Goal: Task Accomplishment & Management: Complete application form

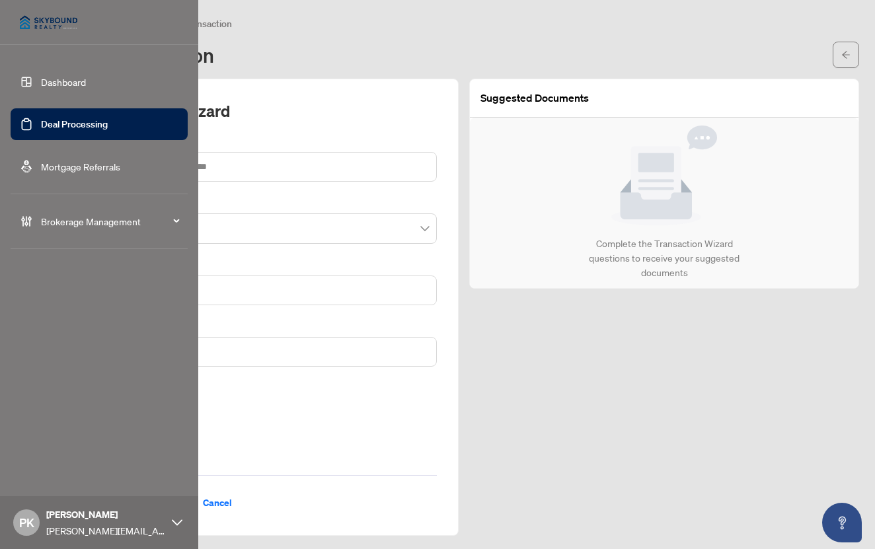
click at [105, 221] on span "Brokerage Management" at bounding box center [109, 221] width 137 height 15
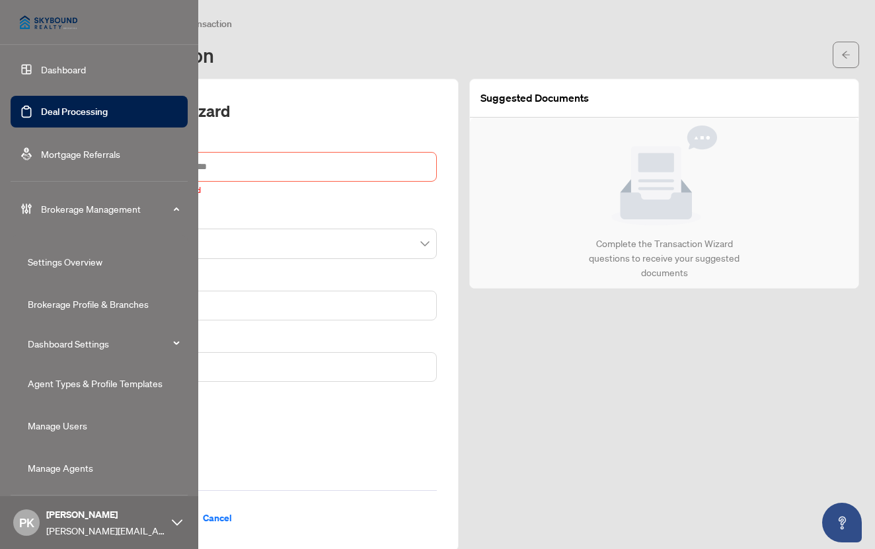
scroll to position [12, 0]
click at [77, 382] on link "Agent Types & Profile Templates" at bounding box center [95, 384] width 135 height 12
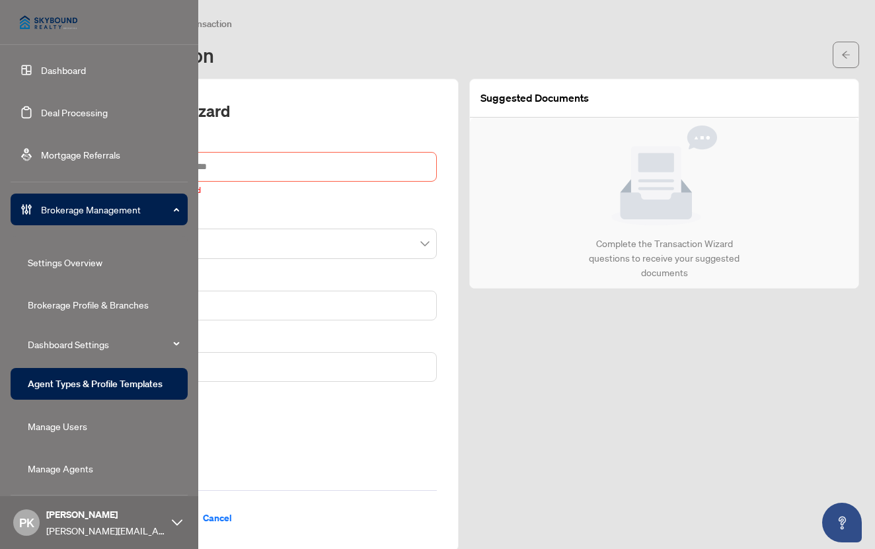
scroll to position [0, 0]
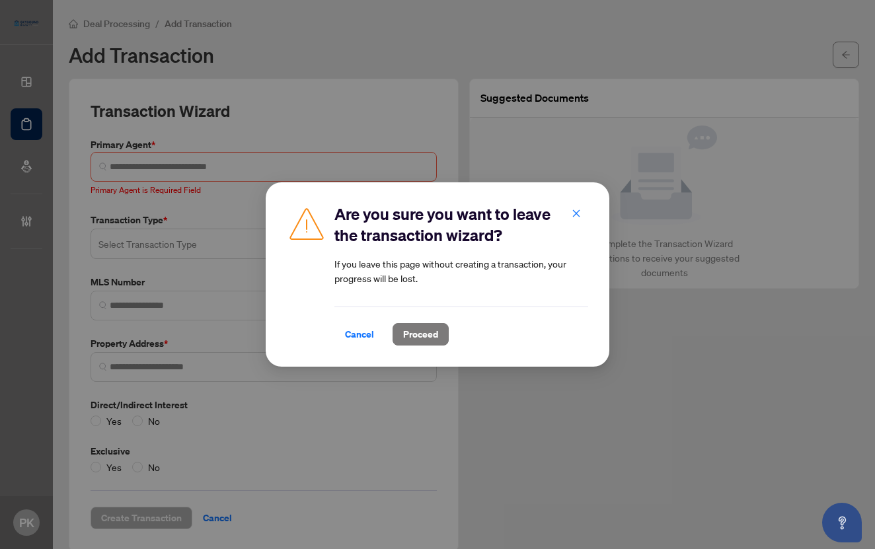
click at [423, 334] on span "Proceed" at bounding box center [420, 334] width 35 height 21
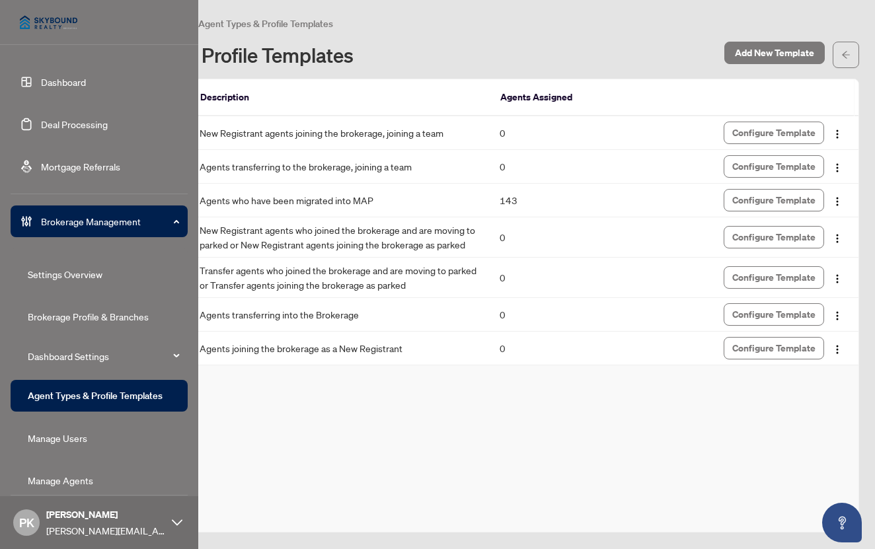
click at [63, 435] on link "Manage Users" at bounding box center [57, 438] width 59 height 12
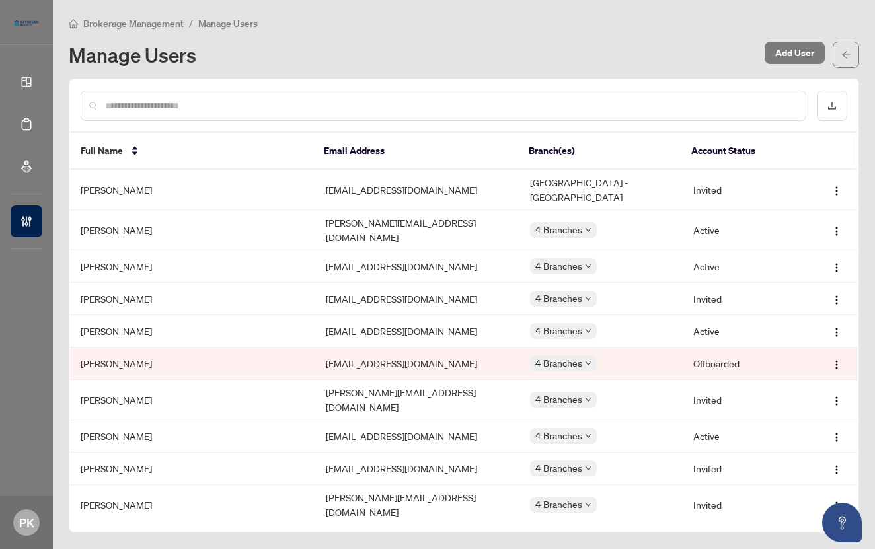
click at [164, 105] on input "text" at bounding box center [450, 105] width 690 height 15
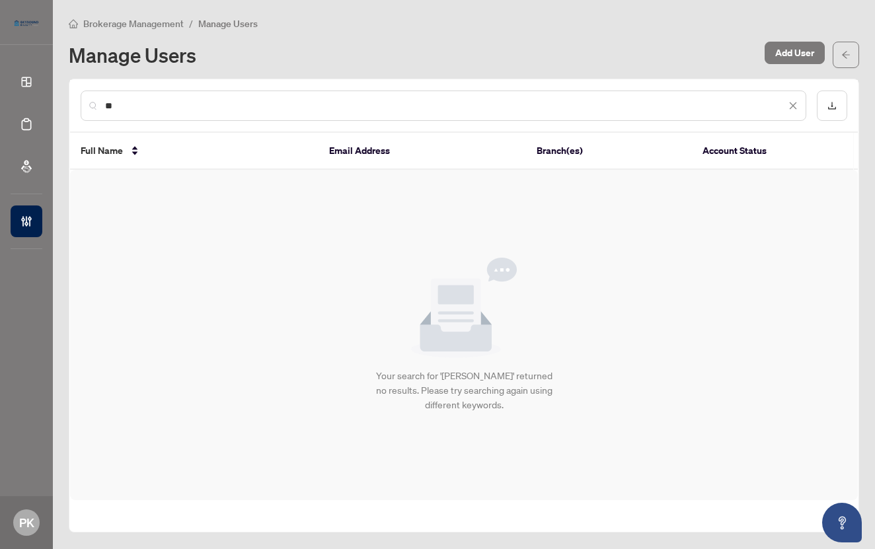
type input "*"
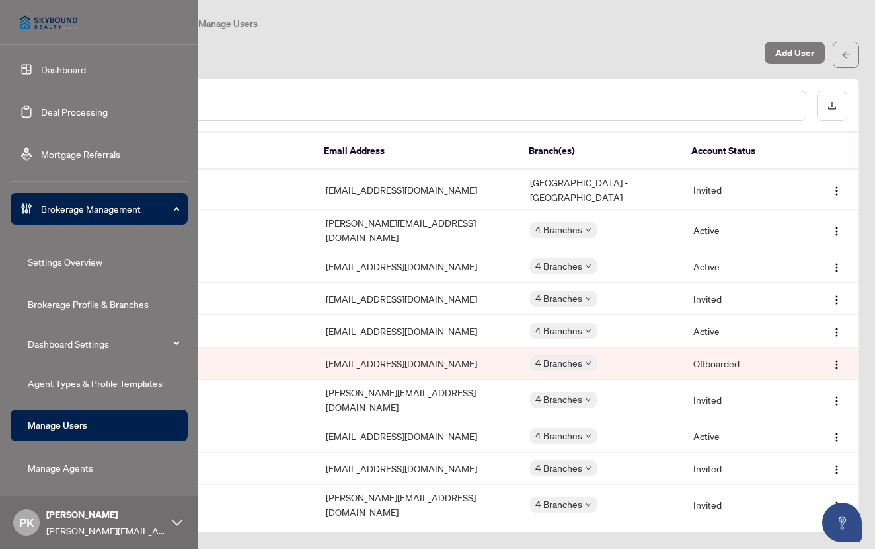
scroll to position [13, 0]
click at [65, 465] on link "Manage Agents" at bounding box center [60, 468] width 65 height 12
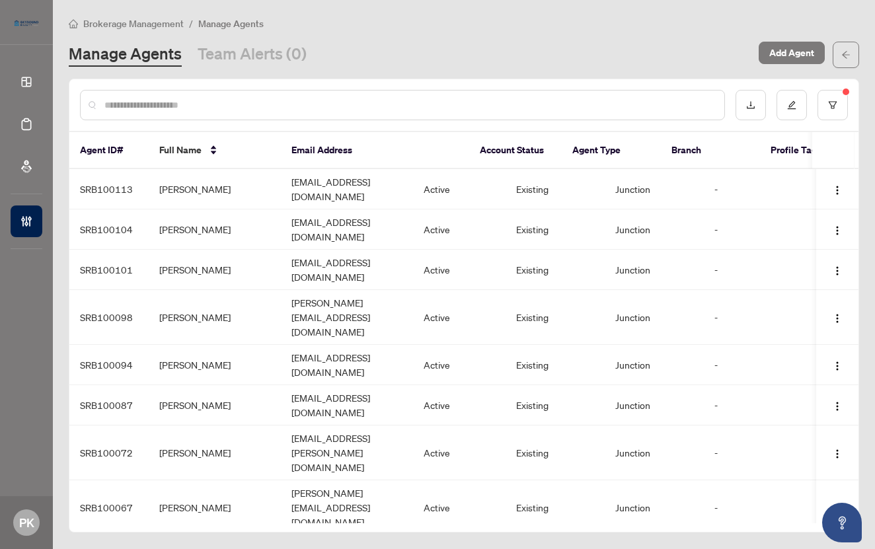
click at [194, 108] on input "text" at bounding box center [408, 105] width 609 height 15
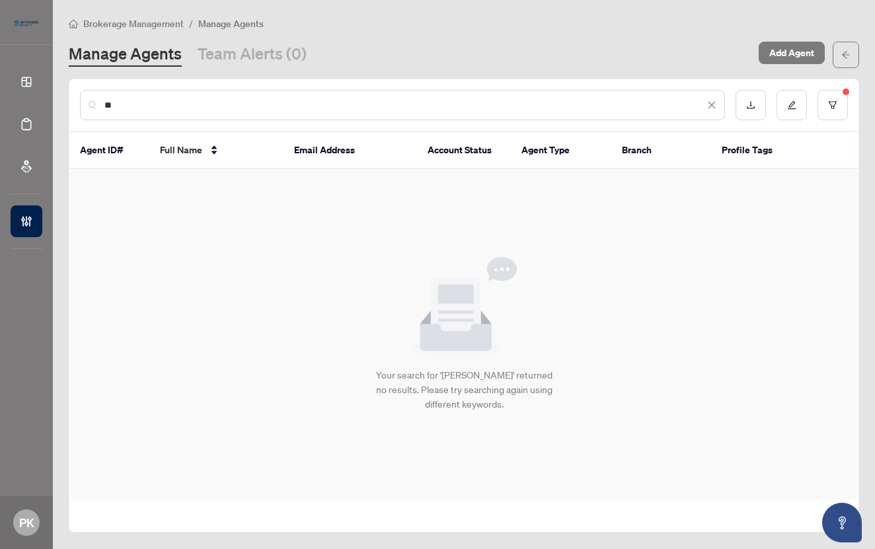
type input "*"
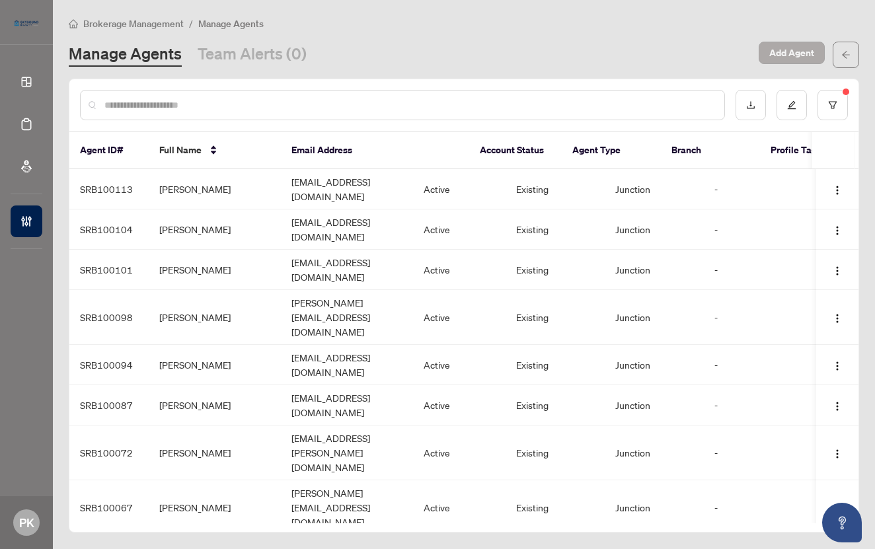
click at [789, 53] on span "Add Agent" at bounding box center [791, 52] width 45 height 21
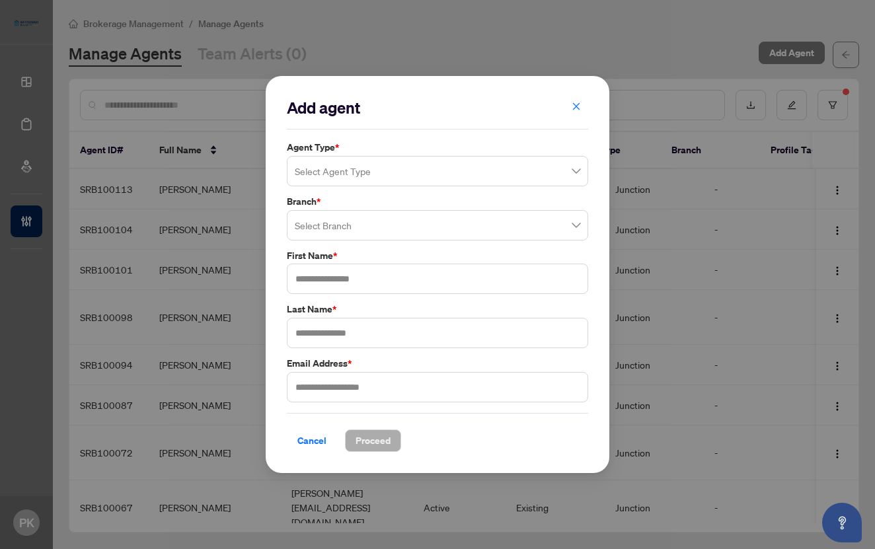
click at [378, 174] on input "search" at bounding box center [431, 173] width 273 height 29
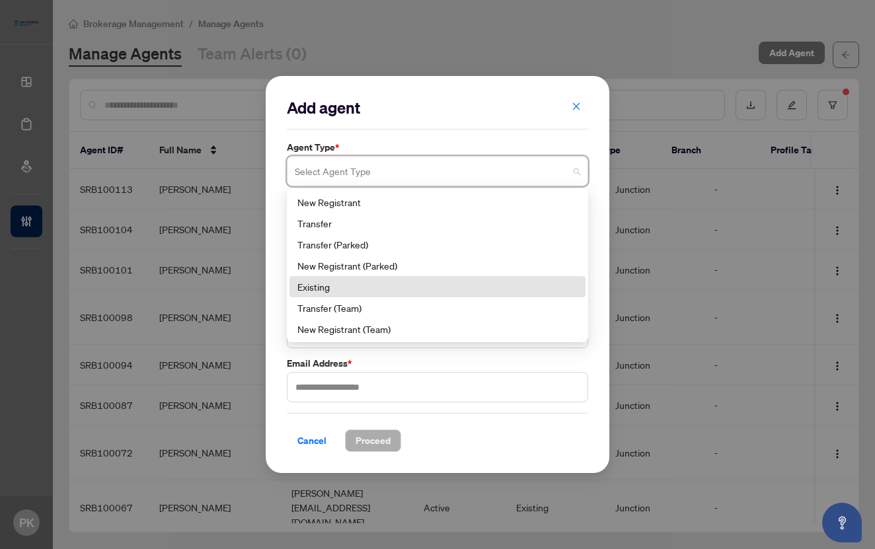
click at [347, 289] on div "Existing" at bounding box center [437, 286] width 280 height 15
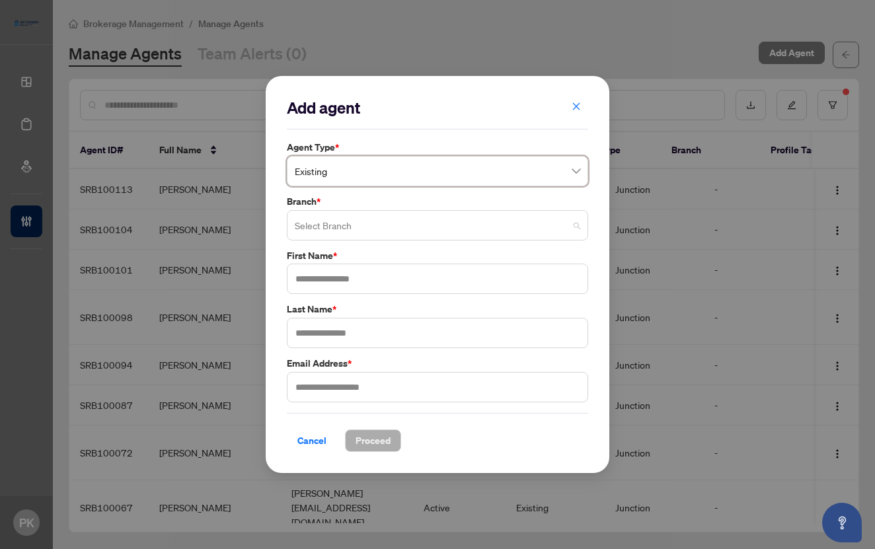
click at [577, 225] on span at bounding box center [437, 225] width 285 height 25
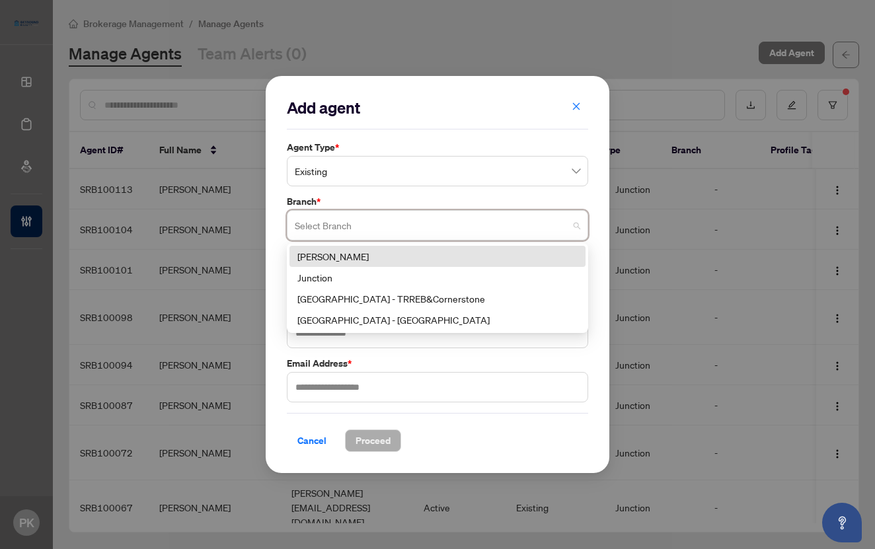
click at [338, 252] on div "[PERSON_NAME]" at bounding box center [437, 256] width 280 height 15
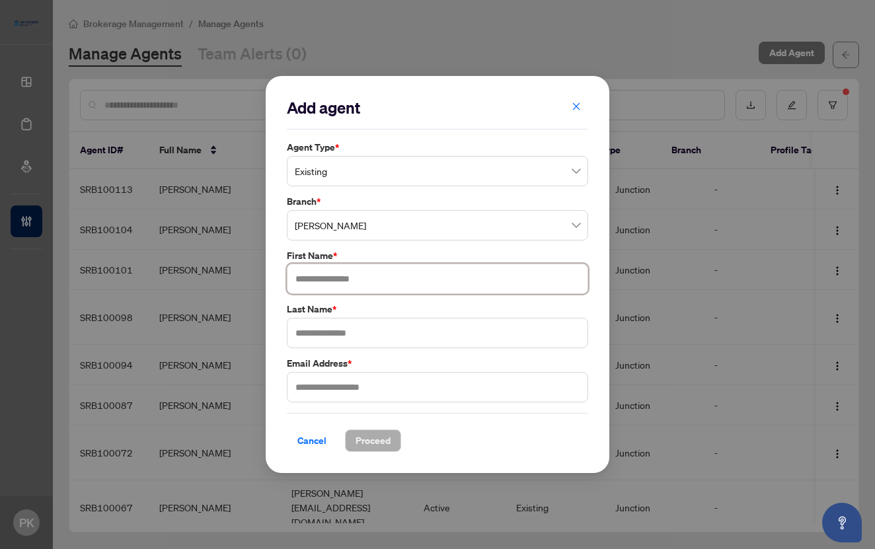
click at [351, 170] on span "Existing" at bounding box center [437, 171] width 285 height 25
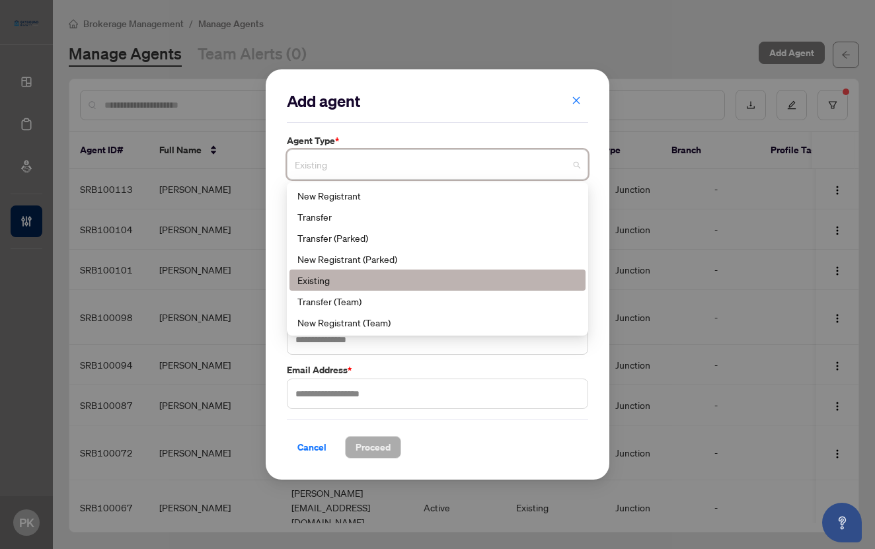
click at [322, 277] on div "Existing" at bounding box center [437, 280] width 280 height 15
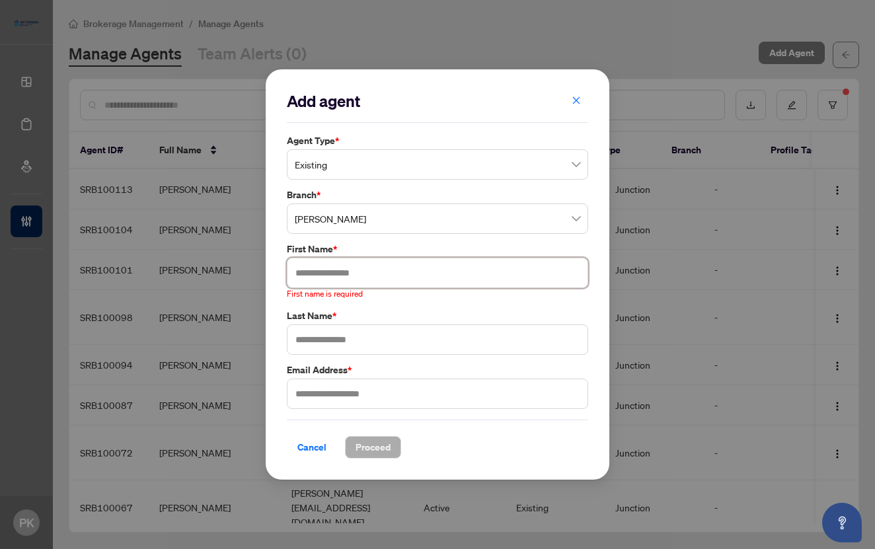
click at [330, 273] on input "text" at bounding box center [437, 273] width 301 height 30
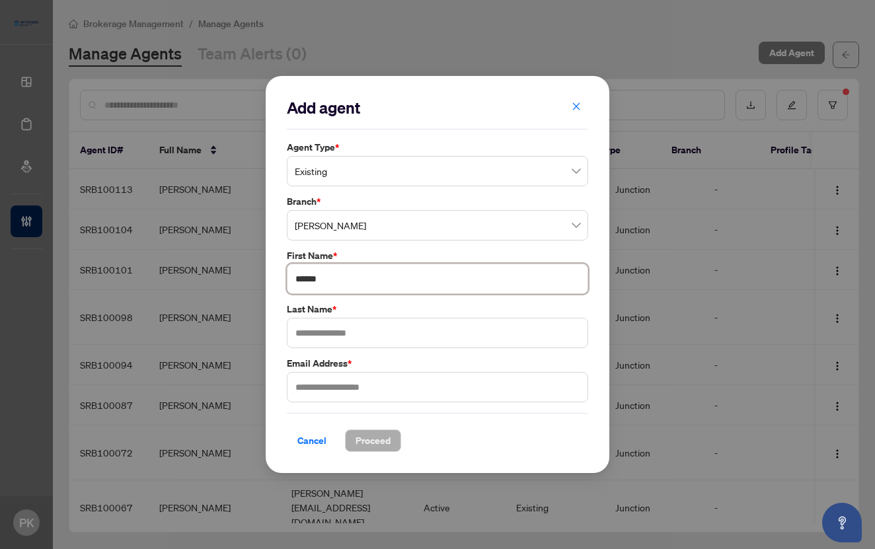
type input "******"
type input "*****"
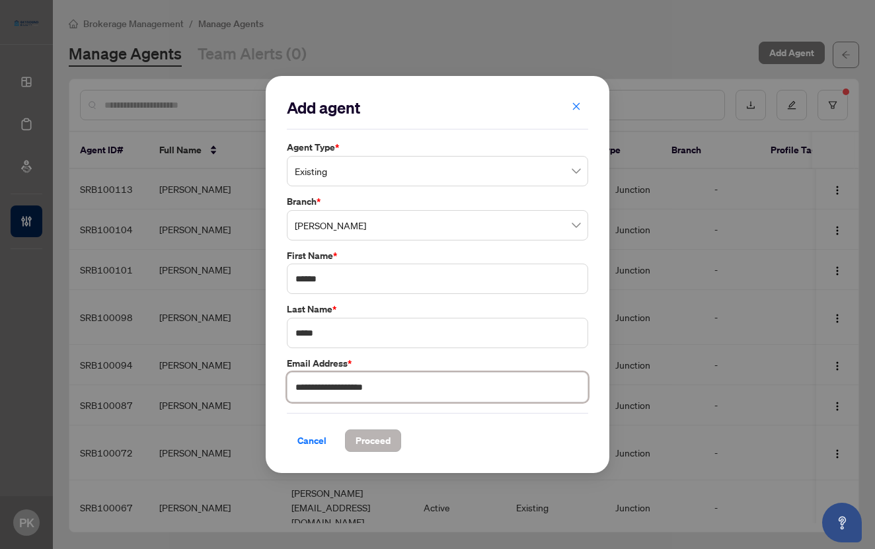
type input "**********"
click at [368, 441] on span "Proceed" at bounding box center [372, 440] width 35 height 21
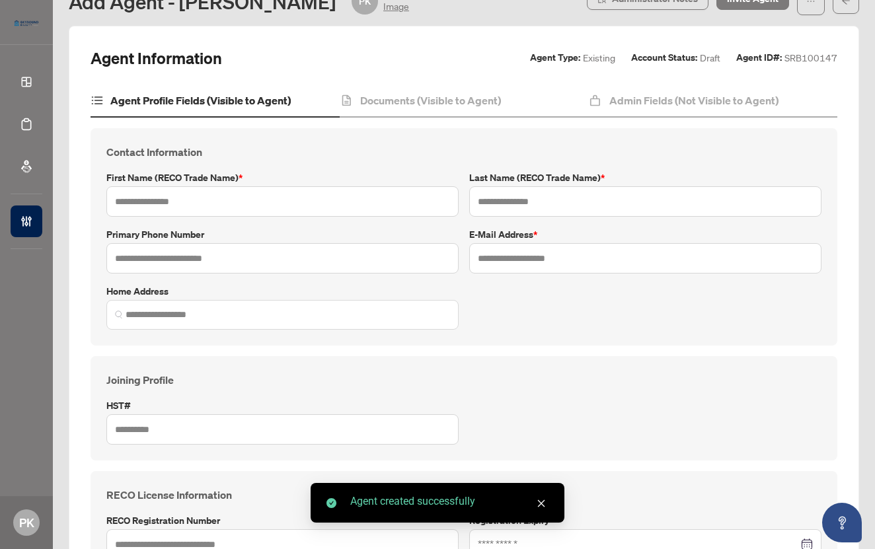
type input "******"
type input "*****"
type input "**********"
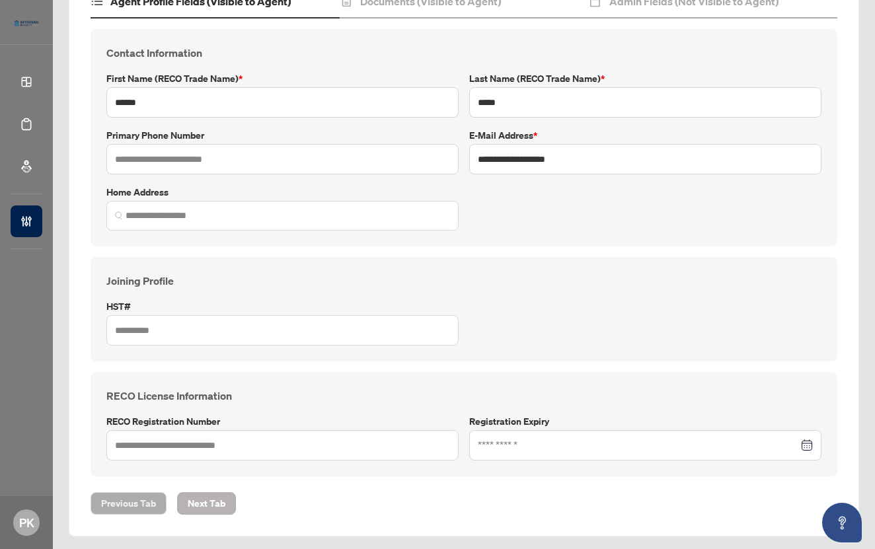
scroll to position [153, 0]
click at [207, 499] on span "Next Tab" at bounding box center [207, 503] width 38 height 21
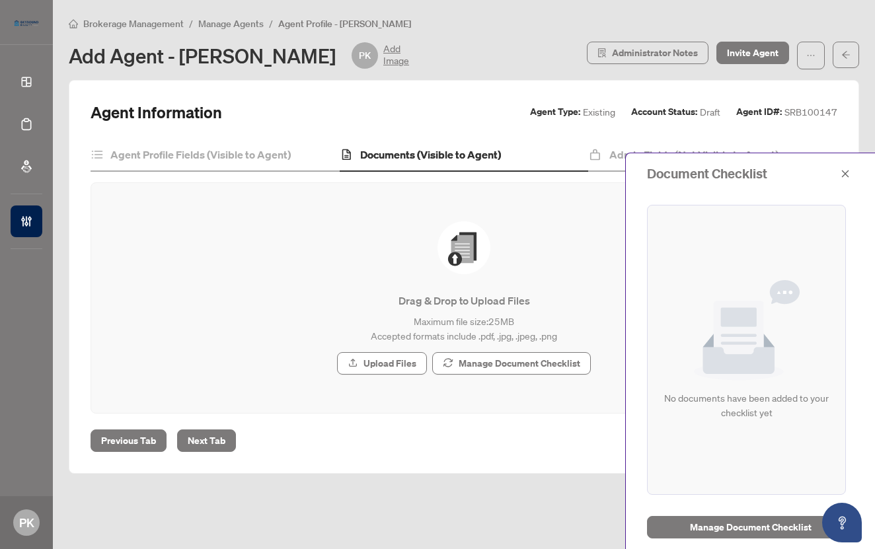
click at [511, 52] on div "Add Agent - [PERSON_NAME] PK Add Image" at bounding box center [324, 55] width 510 height 26
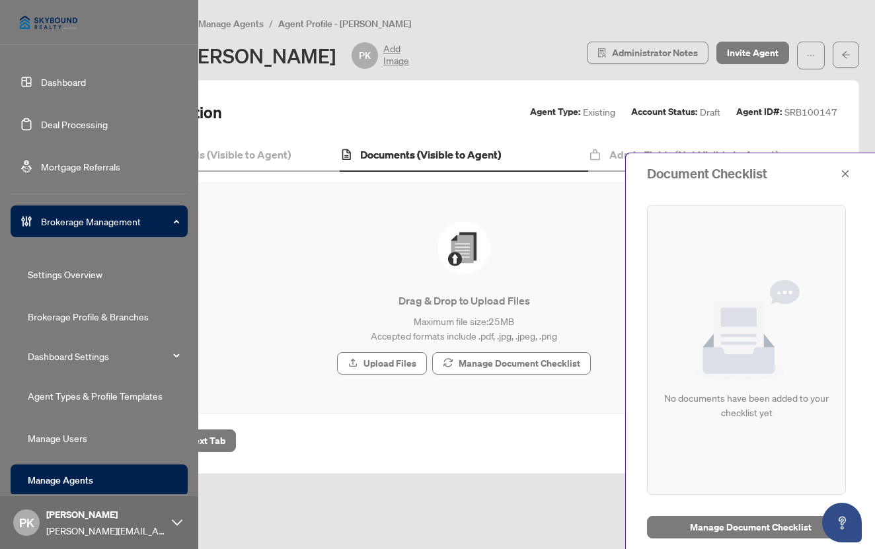
click at [79, 85] on link "Dashboard" at bounding box center [63, 82] width 45 height 12
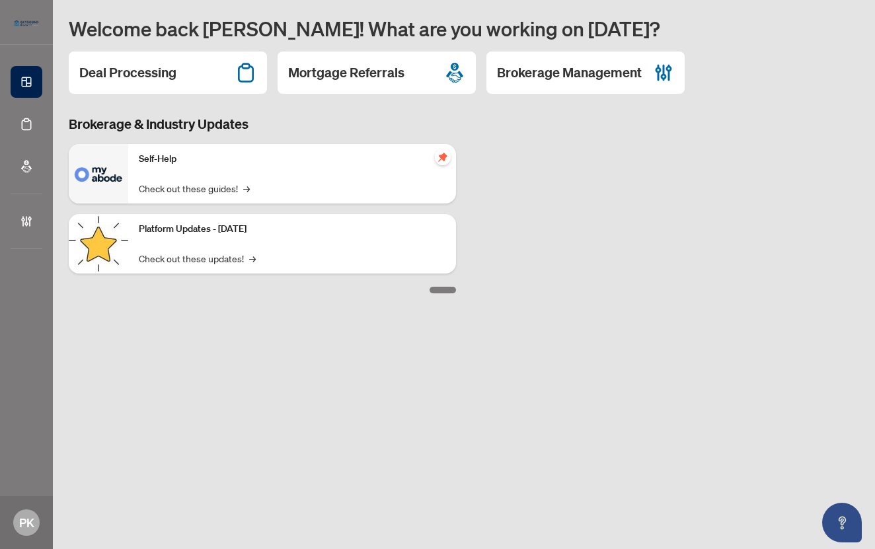
click at [620, 149] on div "Brokerage & Industry Updates Self-Help Check out these guides! → Platform Updat…" at bounding box center [464, 204] width 806 height 178
click at [150, 72] on h2 "Deal Processing" at bounding box center [127, 72] width 97 height 18
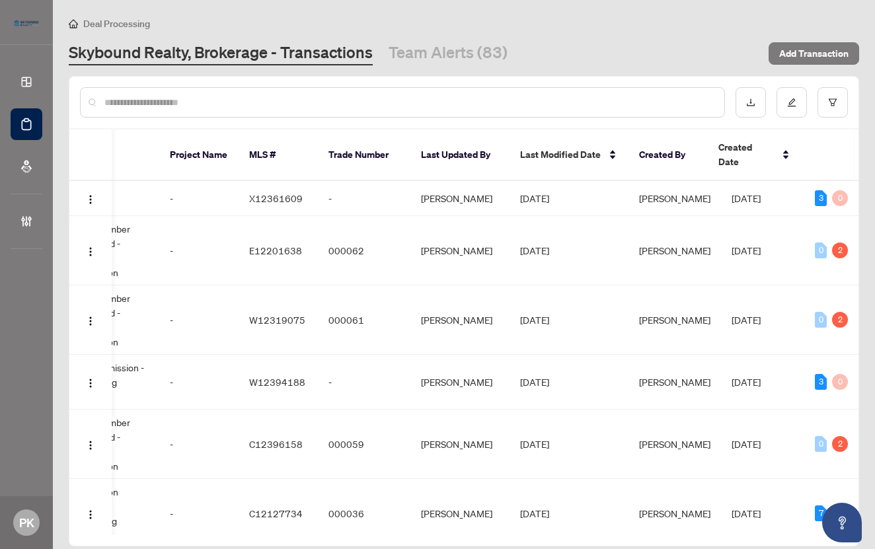
scroll to position [0, 506]
click at [835, 103] on icon "filter" at bounding box center [832, 102] width 9 height 9
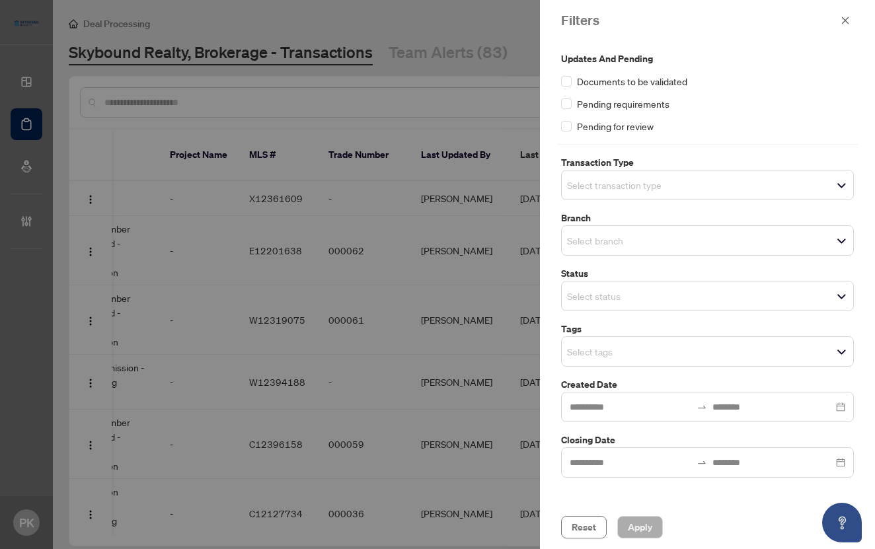
scroll to position [0, 0]
click at [843, 297] on span "Select status" at bounding box center [706, 296] width 291 height 18
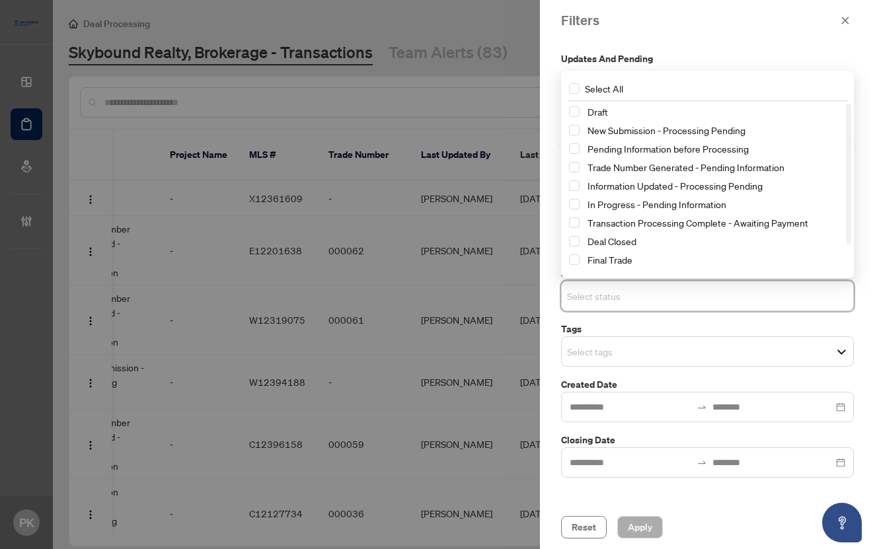
drag, startPoint x: 573, startPoint y: 255, endPoint x: 577, endPoint y: 244, distance: 11.1
click at [575, 254] on span "Select Final Trade" at bounding box center [574, 259] width 11 height 11
click at [576, 237] on span "Select Deal Closed" at bounding box center [574, 241] width 11 height 11
click at [574, 221] on span "Select Transaction Processing Complete - Awaiting Payment" at bounding box center [574, 222] width 11 height 11
click at [641, 526] on span "Apply" at bounding box center [640, 527] width 24 height 21
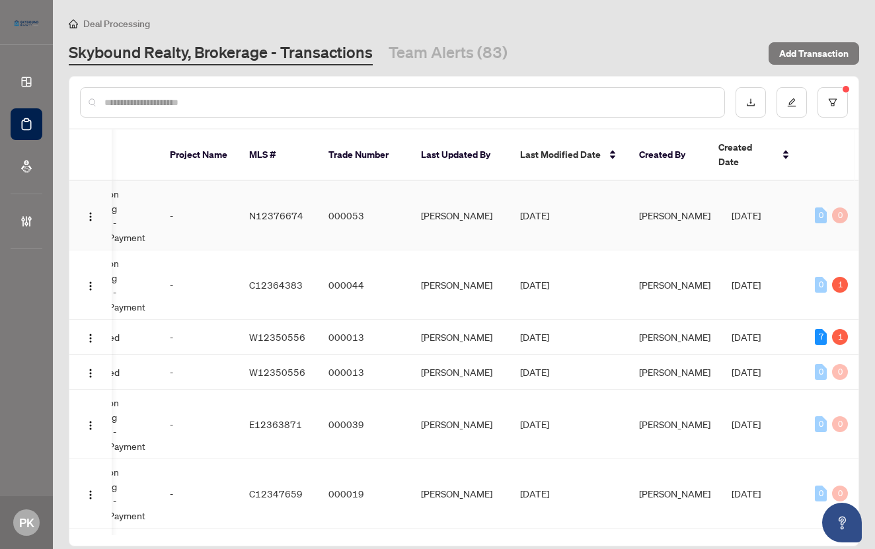
scroll to position [-1, 506]
click at [831, 102] on icon "filter" at bounding box center [832, 102] width 9 height 9
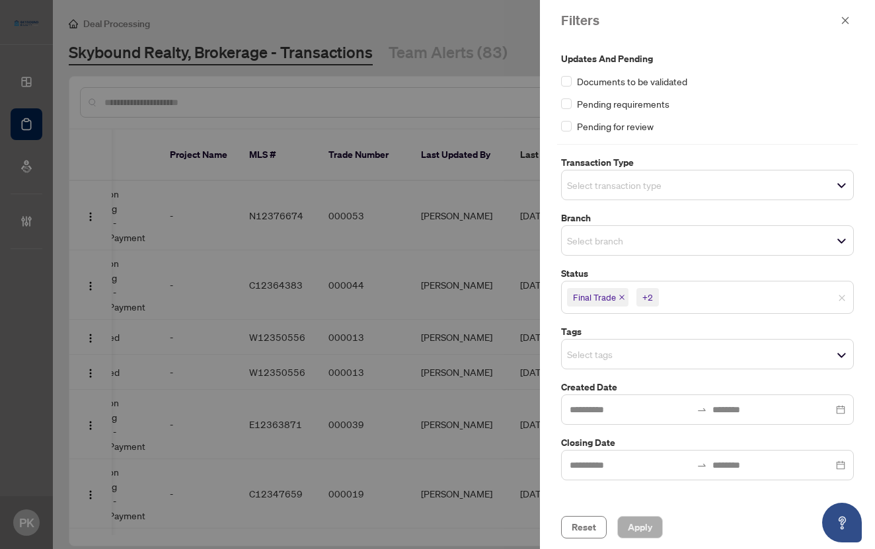
drag, startPoint x: 824, startPoint y: 297, endPoint x: 808, endPoint y: 299, distance: 16.6
click at [824, 297] on span "Final Trade +2" at bounding box center [706, 297] width 291 height 21
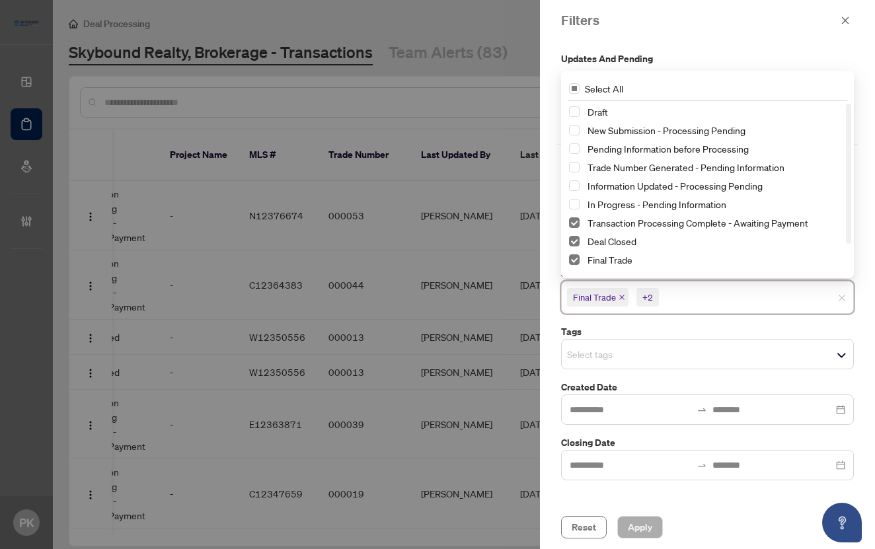
drag, startPoint x: 847, startPoint y: 22, endPoint x: 690, endPoint y: 43, distance: 158.6
click at [848, 23] on icon "close" at bounding box center [844, 20] width 9 height 9
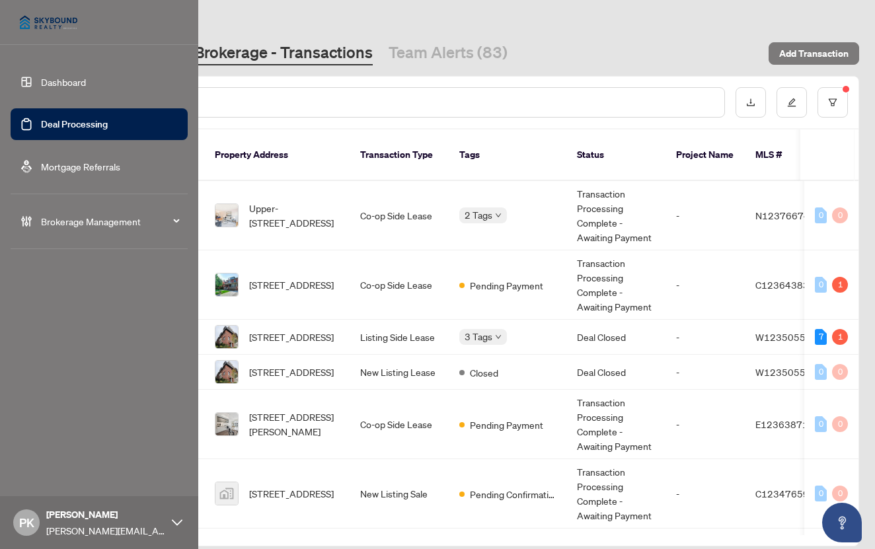
scroll to position [0, 0]
click at [176, 220] on span "Brokerage Management" at bounding box center [109, 221] width 137 height 15
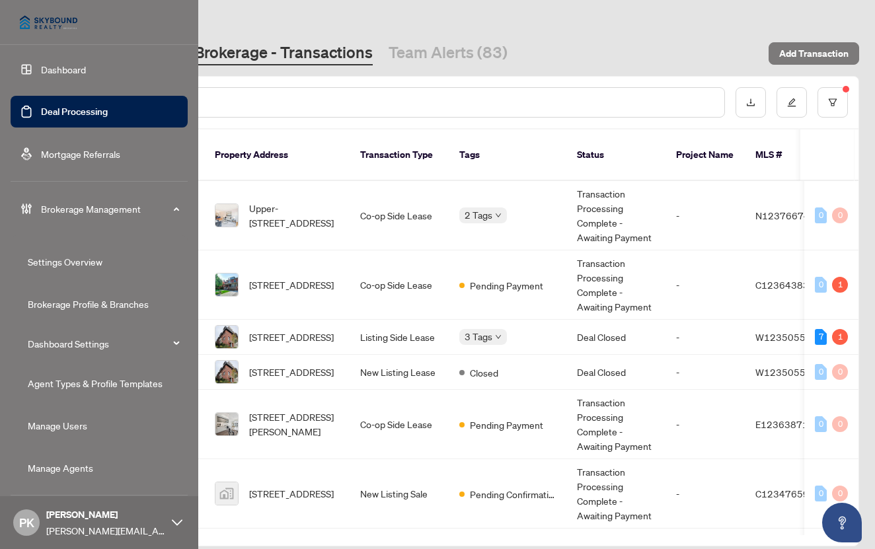
click at [73, 68] on link "Dashboard" at bounding box center [63, 69] width 45 height 12
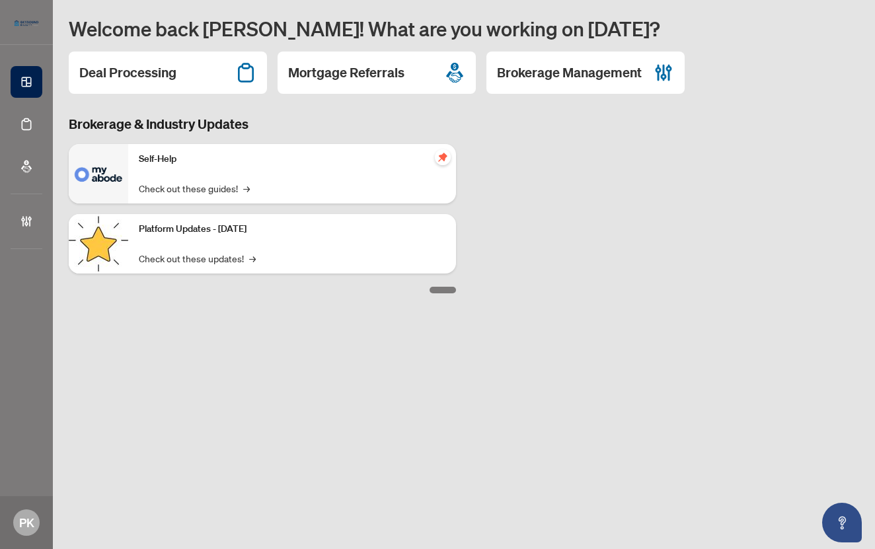
click at [589, 182] on div "Brokerage & Industry Updates Self-Help Check out these guides! → Platform Updat…" at bounding box center [464, 204] width 806 height 178
click at [569, 73] on h2 "Brokerage Management" at bounding box center [569, 72] width 145 height 18
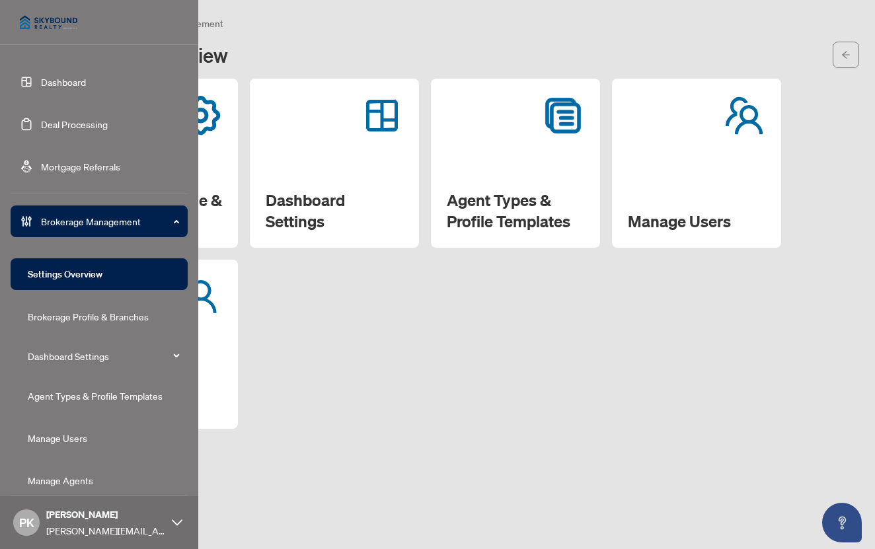
click at [54, 81] on link "Dashboard" at bounding box center [63, 82] width 45 height 12
